Goal: Transaction & Acquisition: Purchase product/service

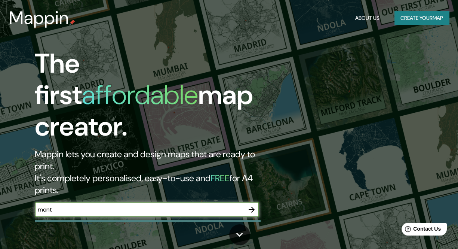
type input "monterrey"
click at [250, 205] on icon "button" at bounding box center [251, 209] width 9 height 9
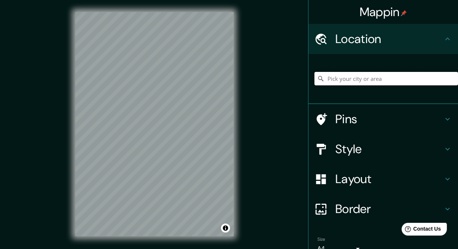
click at [358, 79] on input "Pick your city or area" at bounding box center [387, 78] width 144 height 13
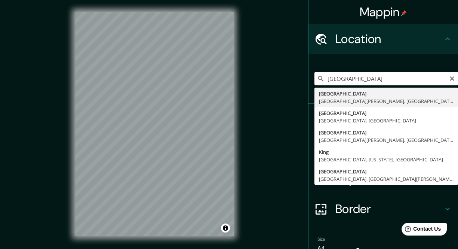
type input "Monterrey, Nuevo León, Mexico"
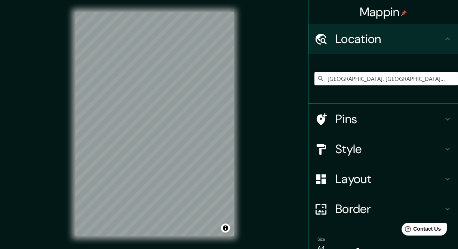
click at [364, 147] on h4 "Style" at bounding box center [390, 148] width 108 height 15
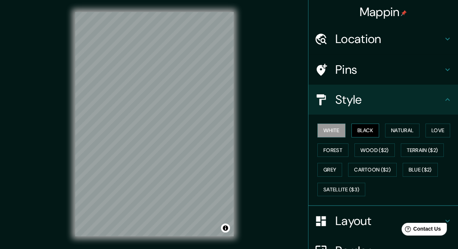
click at [369, 132] on button "Black" at bounding box center [366, 131] width 28 height 14
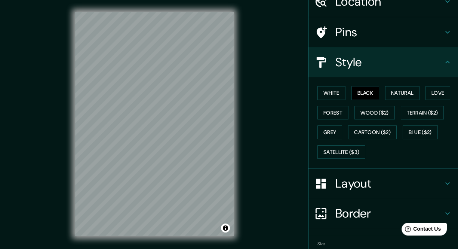
click at [342, 195] on div "Layout" at bounding box center [384, 183] width 150 height 30
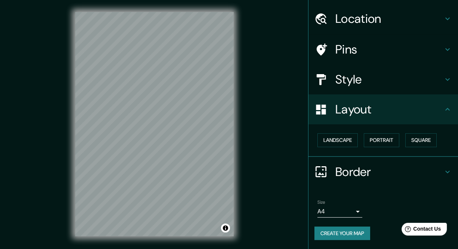
scroll to position [20, 0]
click at [340, 141] on button "Landscape" at bounding box center [338, 141] width 40 height 14
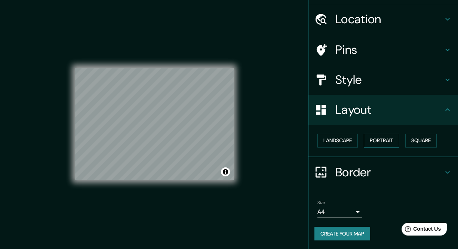
click at [369, 138] on button "Portrait" at bounding box center [382, 141] width 36 height 14
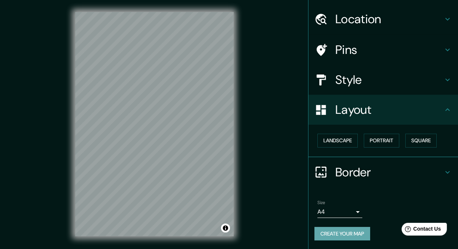
click at [315, 235] on button "Create your map" at bounding box center [343, 234] width 56 height 14
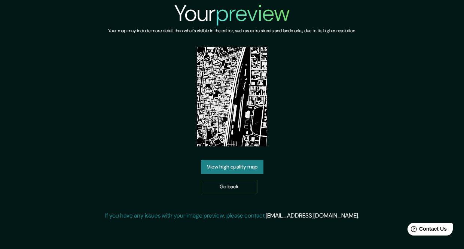
click at [226, 110] on img at bounding box center [232, 97] width 70 height 100
drag, startPoint x: 246, startPoint y: 112, endPoint x: 210, endPoint y: 120, distance: 37.6
click at [210, 120] on img at bounding box center [232, 97] width 70 height 100
click at [240, 166] on link "View high quality map" at bounding box center [232, 167] width 63 height 14
click at [219, 185] on link "Go back" at bounding box center [229, 187] width 57 height 14
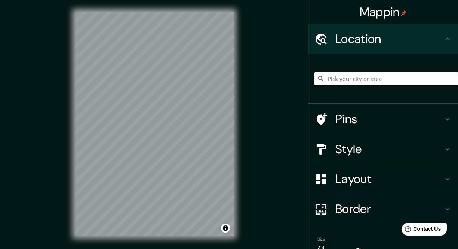
click at [333, 83] on input "Pick your city or area" at bounding box center [387, 78] width 144 height 13
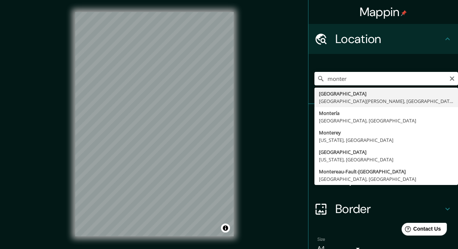
type input "[GEOGRAPHIC_DATA], [GEOGRAPHIC_DATA], [GEOGRAPHIC_DATA]"
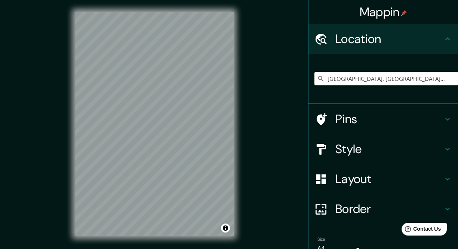
click at [354, 149] on h4 "Style" at bounding box center [390, 148] width 108 height 15
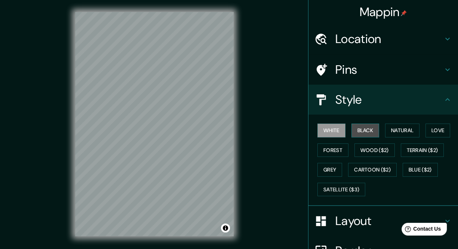
click at [352, 128] on button "Black" at bounding box center [366, 131] width 28 height 14
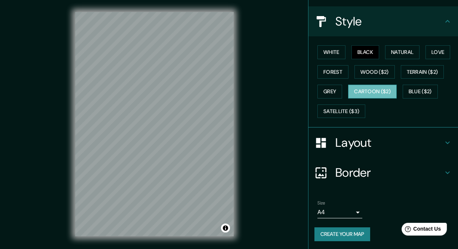
scroll to position [78, 0]
click at [330, 229] on button "Create your map" at bounding box center [343, 234] width 56 height 14
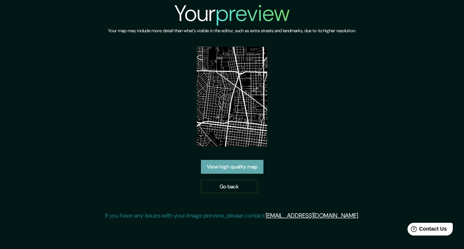
click at [229, 160] on link "View high quality map" at bounding box center [232, 167] width 63 height 14
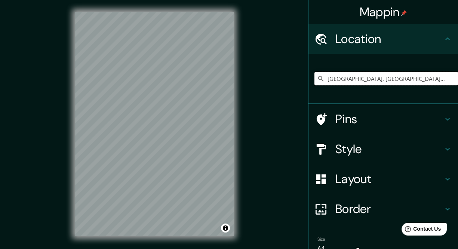
click at [408, 85] on input "[GEOGRAPHIC_DATA], [GEOGRAPHIC_DATA], [GEOGRAPHIC_DATA]" at bounding box center [387, 78] width 144 height 13
drag, startPoint x: 408, startPoint y: 77, endPoint x: 403, endPoint y: 78, distance: 4.5
click at [403, 78] on input "[GEOGRAPHIC_DATA], [GEOGRAPHIC_DATA], [GEOGRAPHIC_DATA]" at bounding box center [387, 78] width 144 height 13
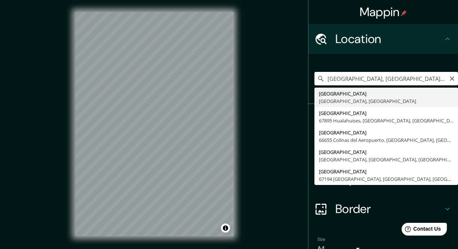
type input "[GEOGRAPHIC_DATA], [GEOGRAPHIC_DATA], [GEOGRAPHIC_DATA]"
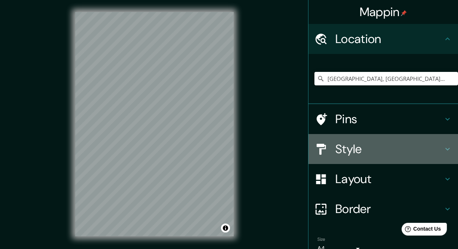
click at [350, 149] on h4 "Style" at bounding box center [390, 148] width 108 height 15
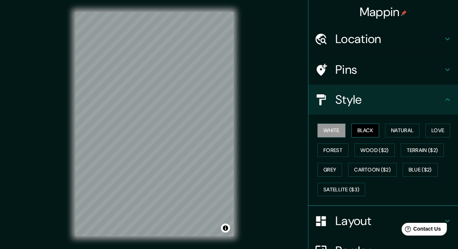
click at [363, 129] on button "Black" at bounding box center [366, 131] width 28 height 14
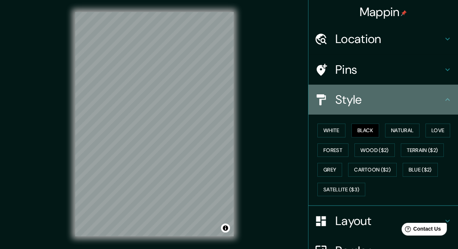
click at [357, 100] on h4 "Style" at bounding box center [390, 99] width 108 height 15
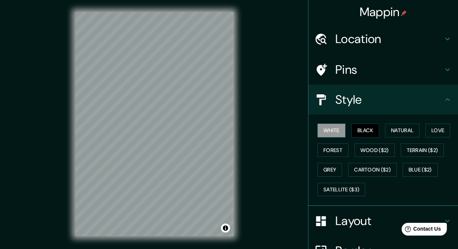
click at [337, 128] on button "White" at bounding box center [332, 131] width 28 height 14
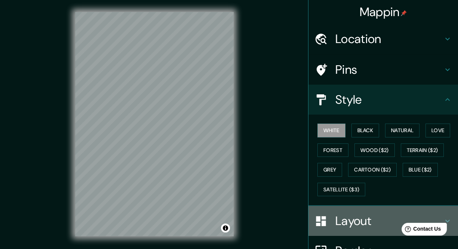
click at [337, 217] on h4 "Layout" at bounding box center [390, 220] width 108 height 15
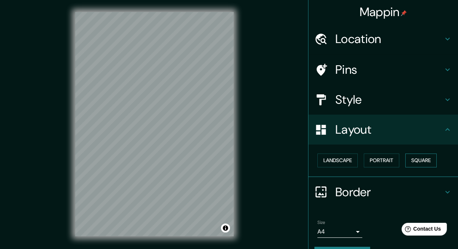
click at [406, 164] on button "Square" at bounding box center [421, 160] width 31 height 14
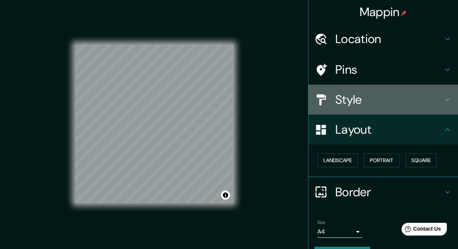
click at [355, 94] on h4 "Style" at bounding box center [390, 99] width 108 height 15
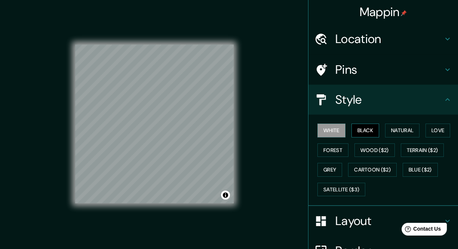
click at [352, 127] on button "Black" at bounding box center [366, 131] width 28 height 14
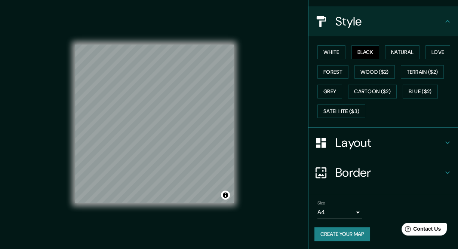
click at [343, 232] on button "Create your map" at bounding box center [343, 234] width 56 height 14
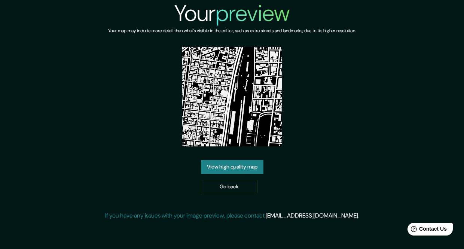
click at [250, 160] on link "View high quality map" at bounding box center [232, 167] width 63 height 14
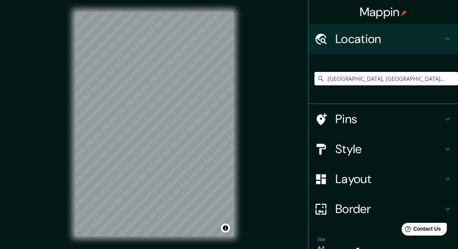
click at [404, 79] on input "[GEOGRAPHIC_DATA], [GEOGRAPHIC_DATA], [GEOGRAPHIC_DATA]" at bounding box center [387, 78] width 144 height 13
click at [418, 80] on input "[GEOGRAPHIC_DATA], [GEOGRAPHIC_DATA], [GEOGRAPHIC_DATA]" at bounding box center [387, 78] width 144 height 13
click at [411, 79] on input "[GEOGRAPHIC_DATA], [GEOGRAPHIC_DATA][PERSON_NAME], [GEOGRAPHIC_DATA]" at bounding box center [387, 78] width 144 height 13
click at [416, 79] on input "[GEOGRAPHIC_DATA], [GEOGRAPHIC_DATA][PERSON_NAME], [GEOGRAPHIC_DATA]" at bounding box center [387, 78] width 144 height 13
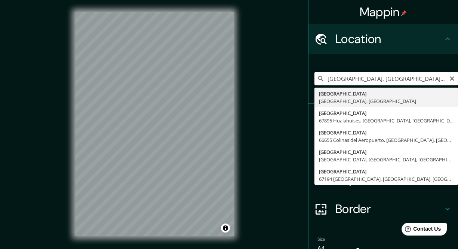
type input "Monterrey, Nuevo León, Mexico"
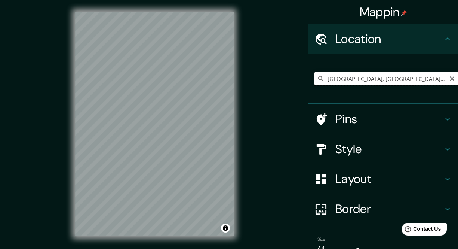
click at [450, 82] on input "Monterrey, Nuevo León, Mexico" at bounding box center [387, 78] width 144 height 13
click at [450, 78] on icon "Clear" at bounding box center [453, 79] width 6 height 6
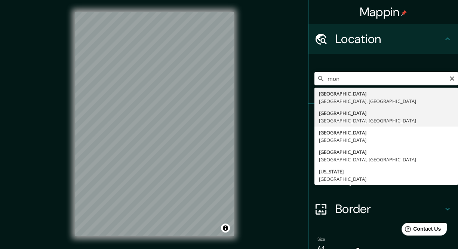
type input "Monterrey, Nuevo León, Mexico"
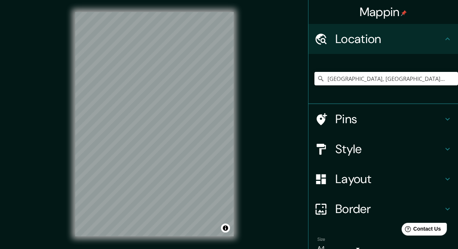
click at [351, 152] on h4 "Style" at bounding box center [390, 148] width 108 height 15
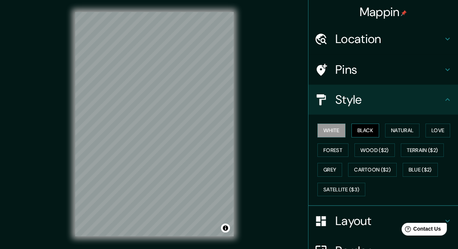
click at [359, 130] on button "Black" at bounding box center [366, 131] width 28 height 14
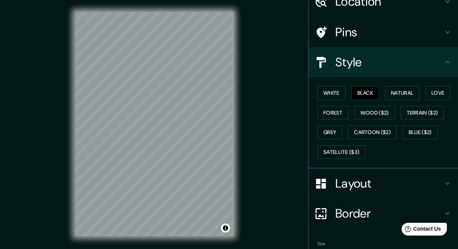
click at [368, 183] on h4 "Layout" at bounding box center [390, 183] width 108 height 15
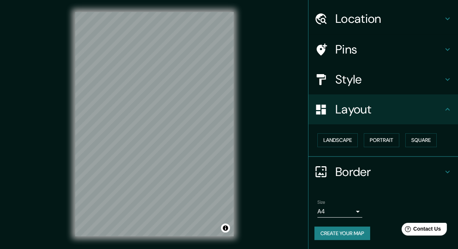
scroll to position [20, 0]
click at [417, 142] on button "Square" at bounding box center [421, 141] width 31 height 14
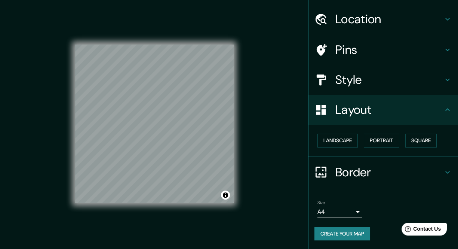
click at [341, 231] on button "Create your map" at bounding box center [343, 234] width 56 height 14
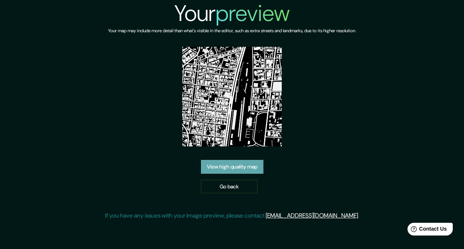
click at [245, 160] on link "View high quality map" at bounding box center [232, 167] width 63 height 14
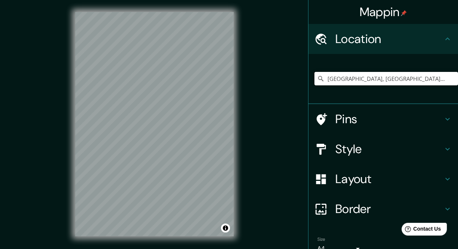
click at [412, 79] on input "[GEOGRAPHIC_DATA], [GEOGRAPHIC_DATA], [GEOGRAPHIC_DATA]" at bounding box center [387, 78] width 144 height 13
type input "[GEOGRAPHIC_DATA], [GEOGRAPHIC_DATA], [GEOGRAPHIC_DATA]"
click at [370, 208] on h4 "Border" at bounding box center [390, 208] width 108 height 15
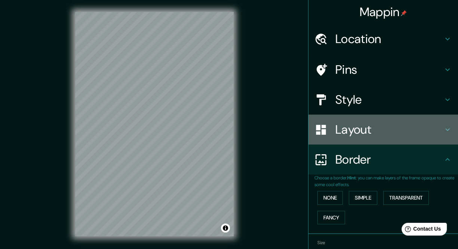
click at [365, 128] on h4 "Layout" at bounding box center [390, 129] width 108 height 15
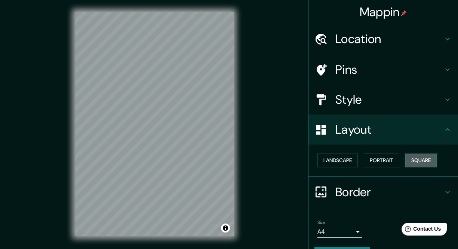
click at [415, 156] on button "Square" at bounding box center [421, 160] width 31 height 14
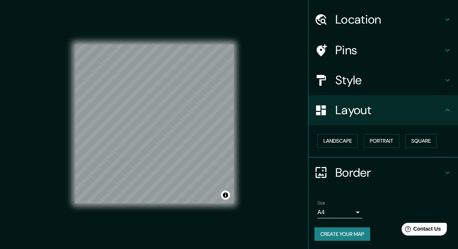
scroll to position [20, 0]
click at [320, 231] on button "Create your map" at bounding box center [343, 234] width 56 height 14
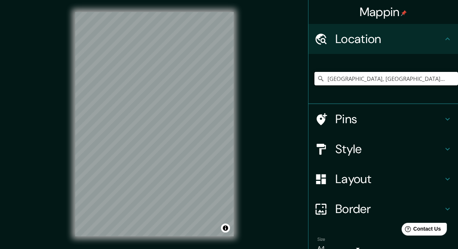
click at [407, 80] on input "[GEOGRAPHIC_DATA], [GEOGRAPHIC_DATA], [GEOGRAPHIC_DATA]" at bounding box center [387, 78] width 144 height 13
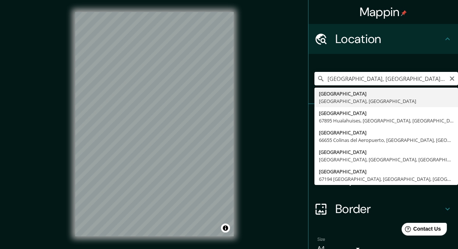
type input "[GEOGRAPHIC_DATA], [GEOGRAPHIC_DATA], [GEOGRAPHIC_DATA]"
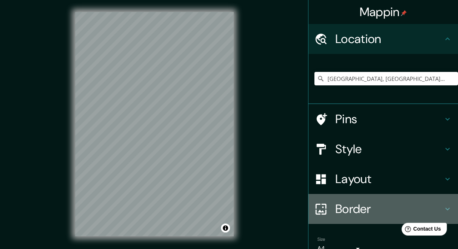
click at [367, 207] on h4 "Border" at bounding box center [390, 208] width 108 height 15
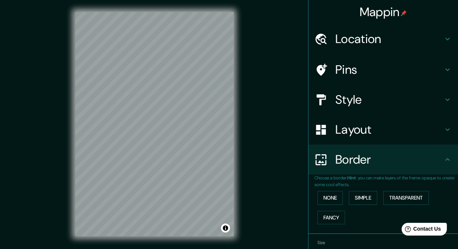
click at [370, 131] on h4 "Layout" at bounding box center [390, 129] width 108 height 15
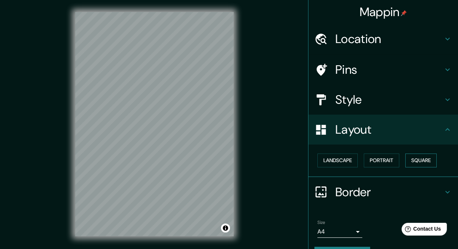
click at [415, 163] on button "Square" at bounding box center [421, 160] width 31 height 14
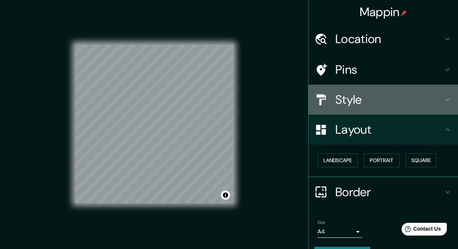
click at [355, 100] on h4 "Style" at bounding box center [390, 99] width 108 height 15
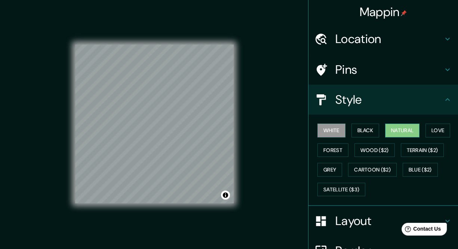
click at [395, 132] on button "Natural" at bounding box center [403, 131] width 34 height 14
click at [406, 146] on button "Terrain ($2)" at bounding box center [422, 150] width 43 height 14
click at [386, 132] on button "Natural" at bounding box center [403, 131] width 34 height 14
click at [333, 126] on button "White" at bounding box center [332, 131] width 28 height 14
click at [386, 131] on button "Natural" at bounding box center [403, 131] width 34 height 14
